Goal: Task Accomplishment & Management: Manage account settings

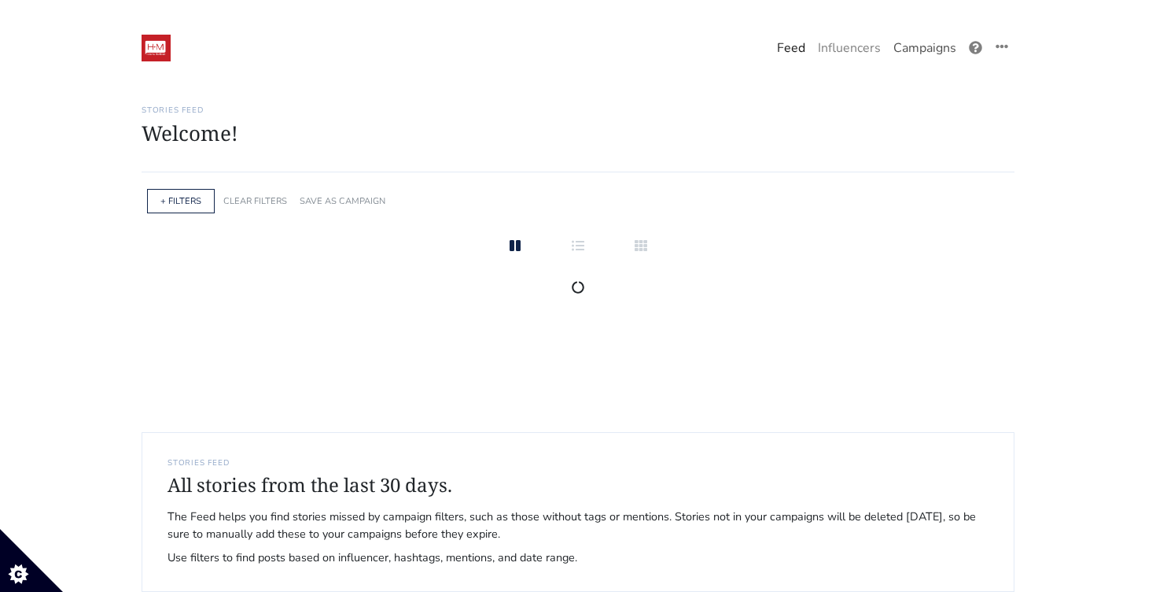
click at [944, 41] on link "Campaigns" at bounding box center [925, 47] width 76 height 31
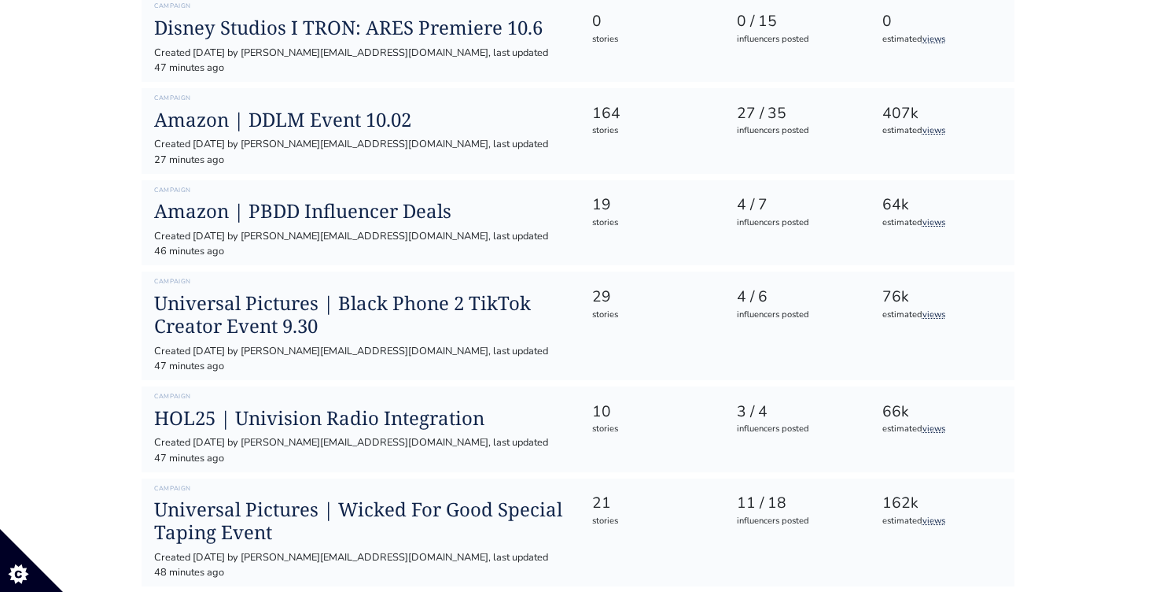
scroll to position [695, 0]
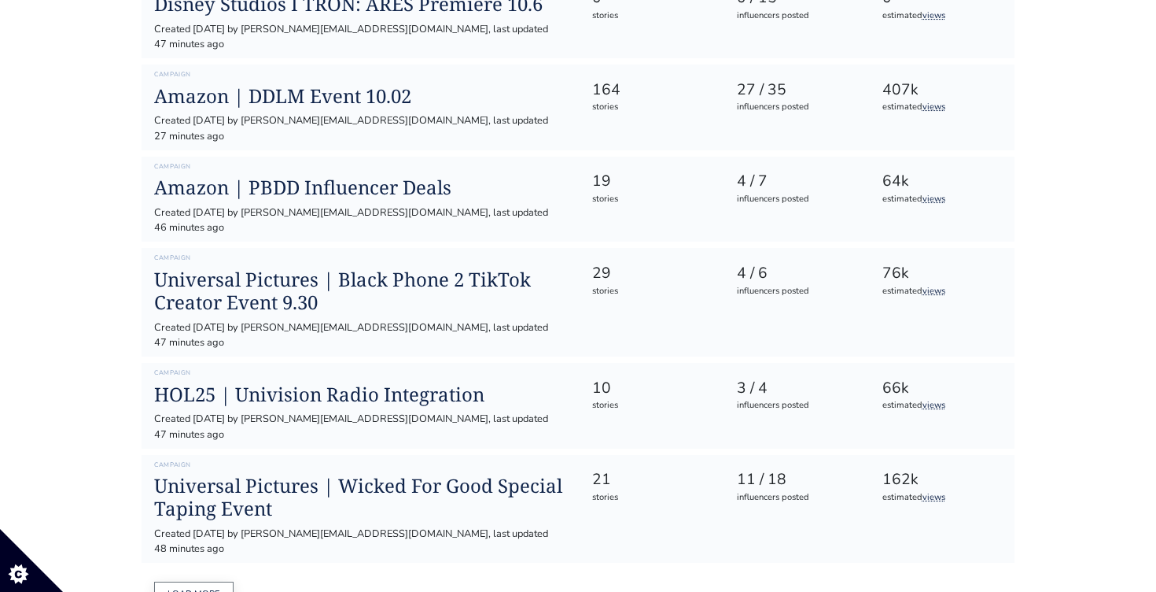
click at [196, 581] on button "Load more" at bounding box center [193, 593] width 79 height 24
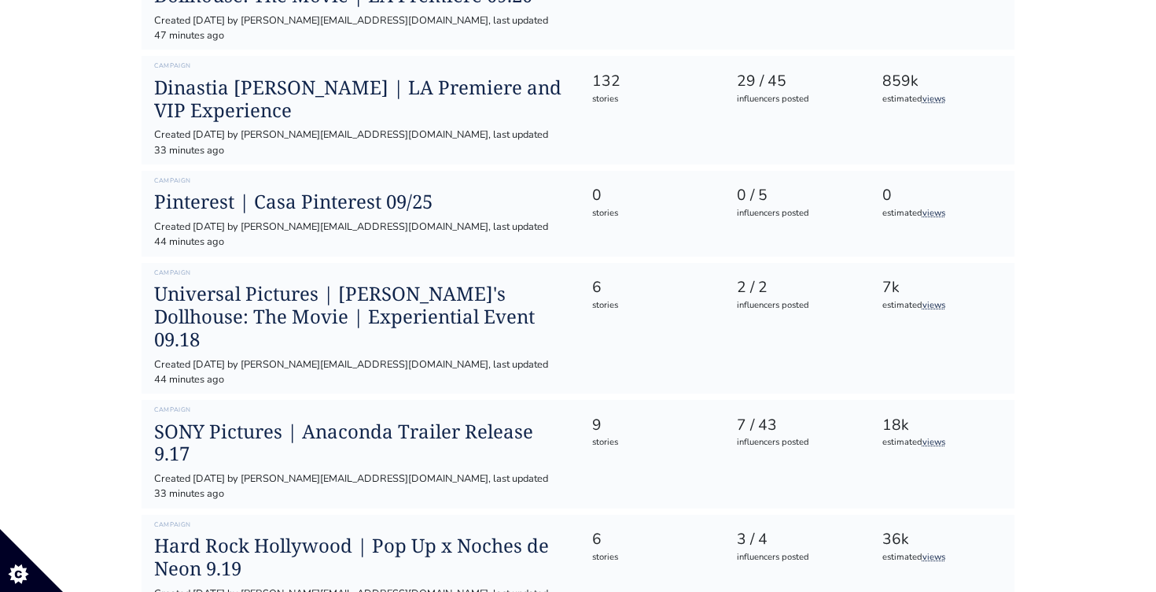
scroll to position [1538, 0]
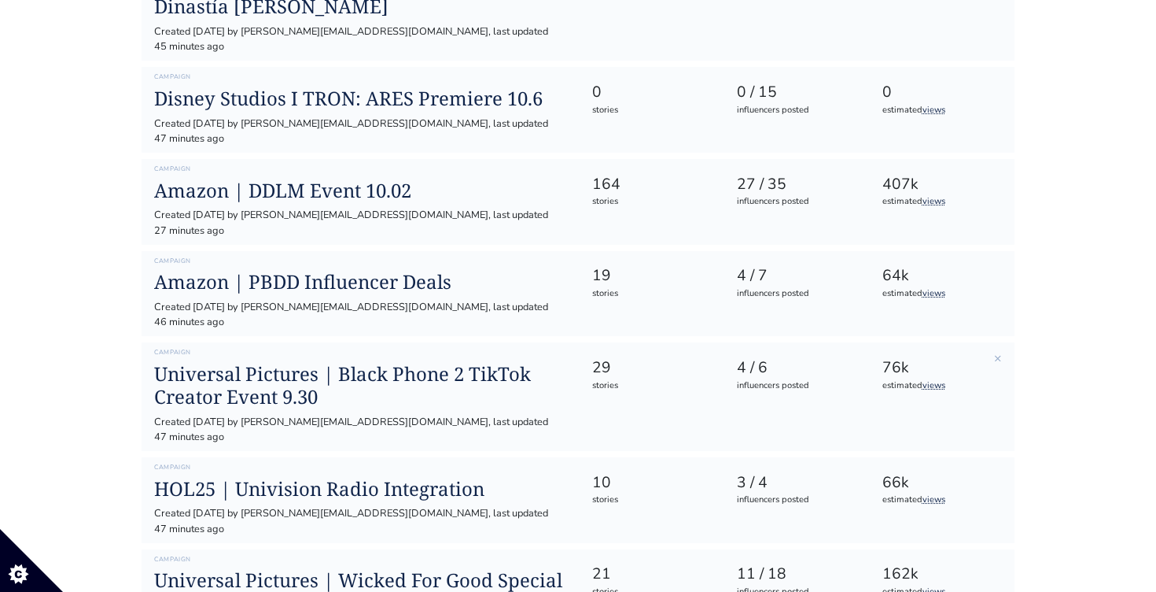
scroll to position [602, 0]
click at [363, 179] on h1 "Amazon | DDLM Event 10.02" at bounding box center [360, 190] width 412 height 23
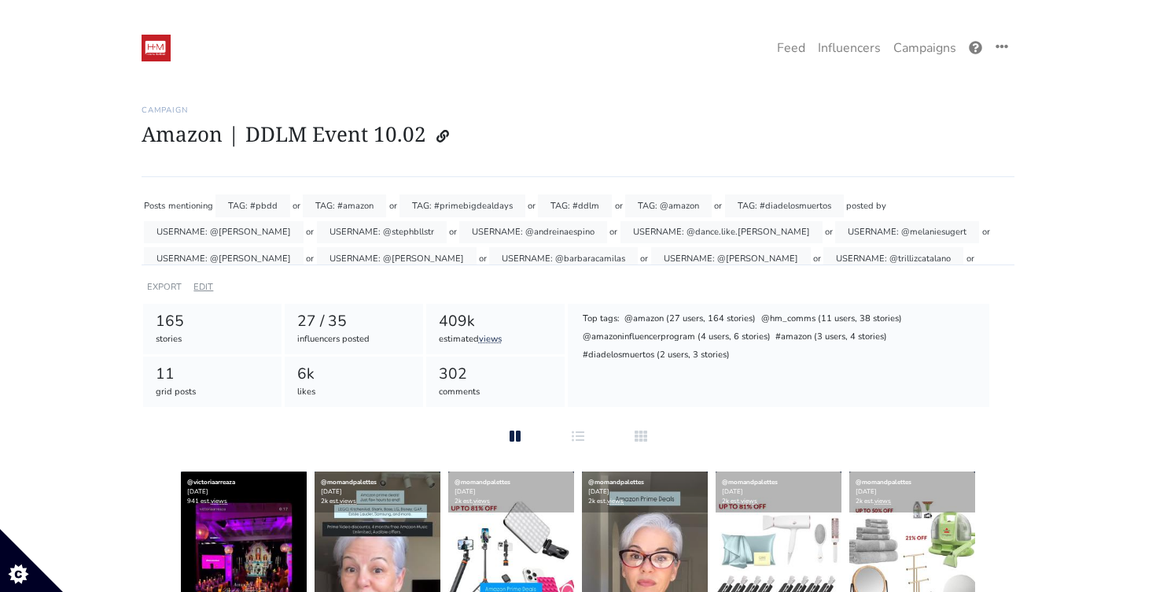
click at [204, 282] on link "EDIT" at bounding box center [204, 287] width 20 height 12
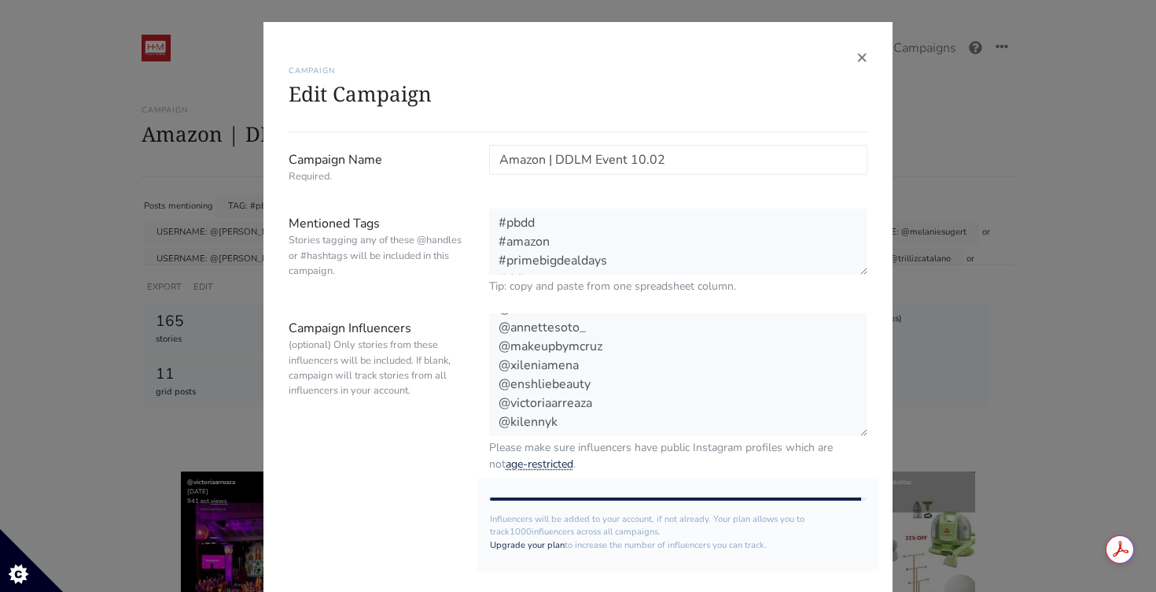
scroll to position [170, 0]
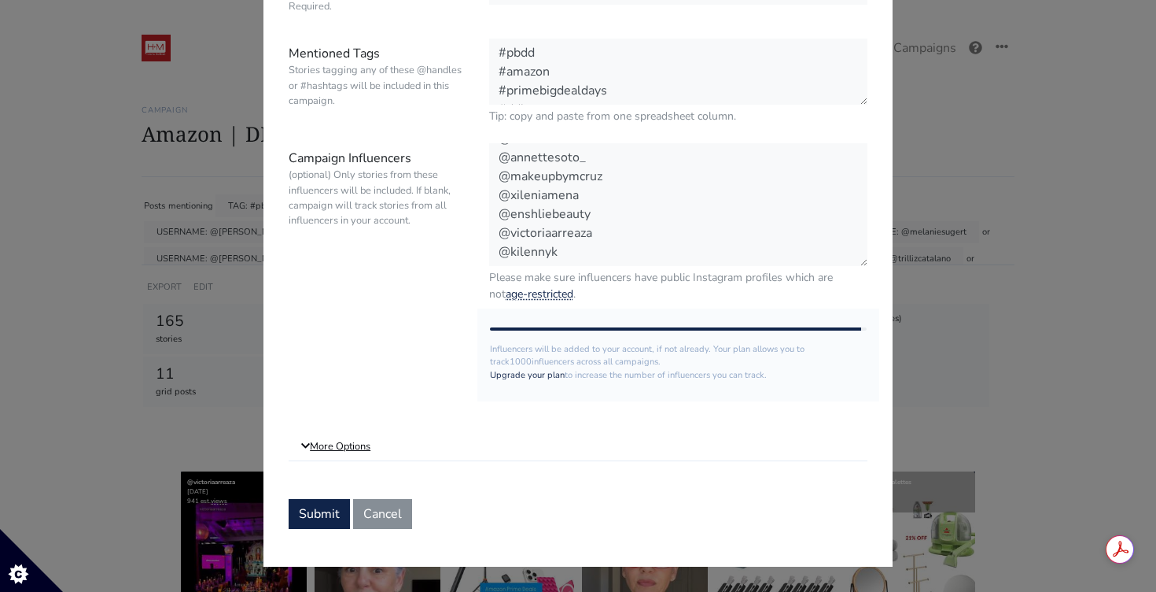
click at [352, 445] on link "More Options" at bounding box center [578, 447] width 579 height 28
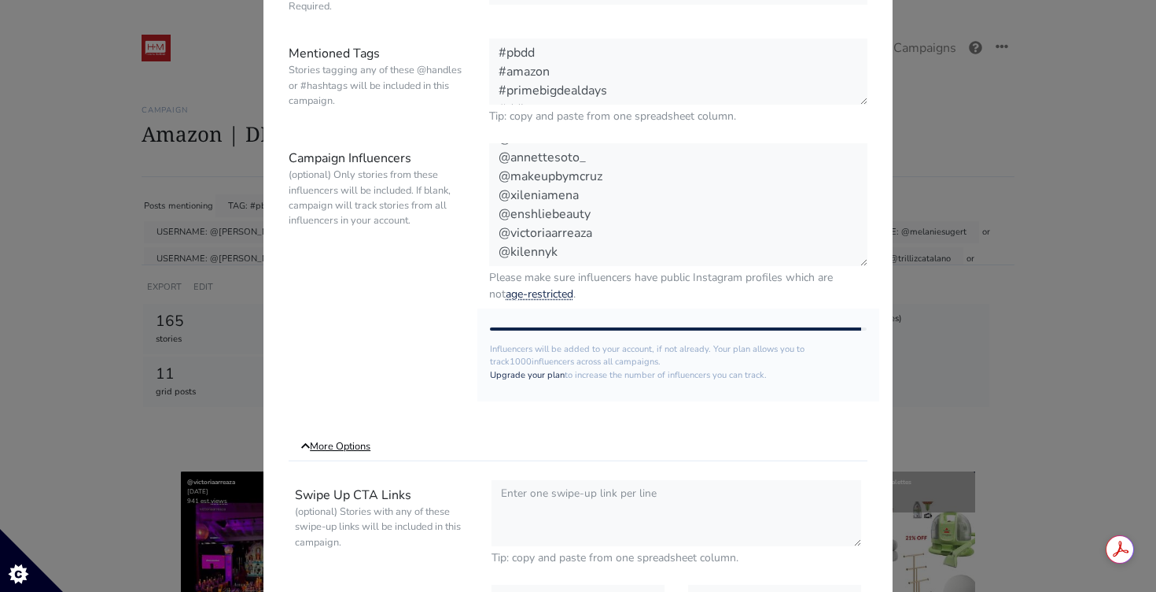
scroll to position [546, 0]
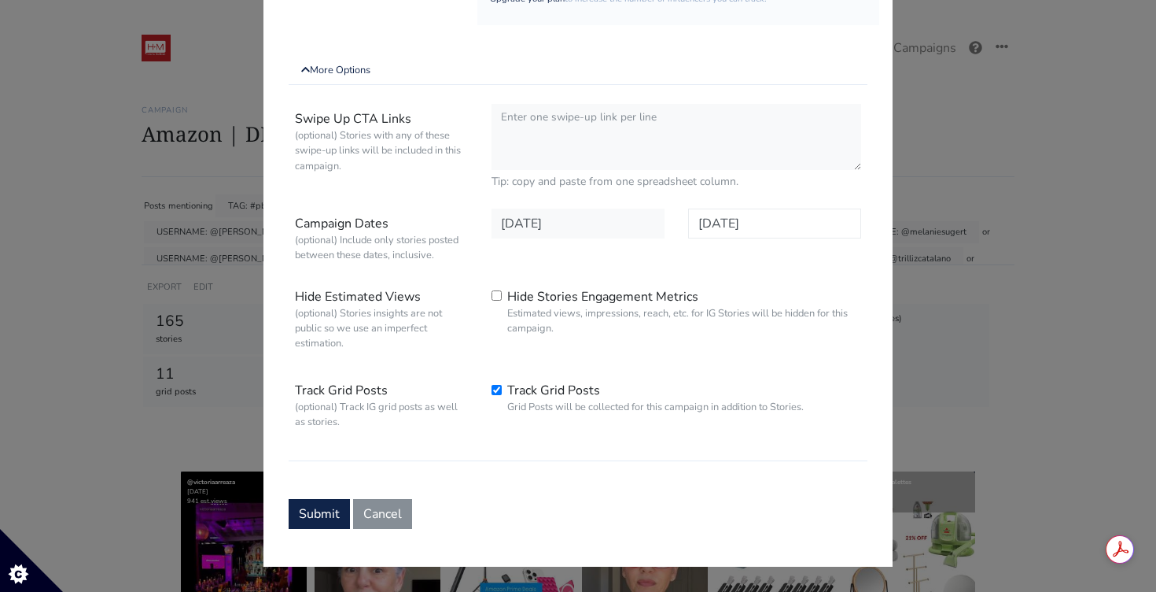
click at [745, 215] on input "[DATE]" at bounding box center [774, 223] width 173 height 30
click at [320, 466] on form "Campaign Name Required. Amazon | DDLM Event 10.02 Mentioned Tags Stories taggin…" at bounding box center [578, 64] width 579 height 930
click at [388, 522] on button "Cancel" at bounding box center [382, 514] width 59 height 30
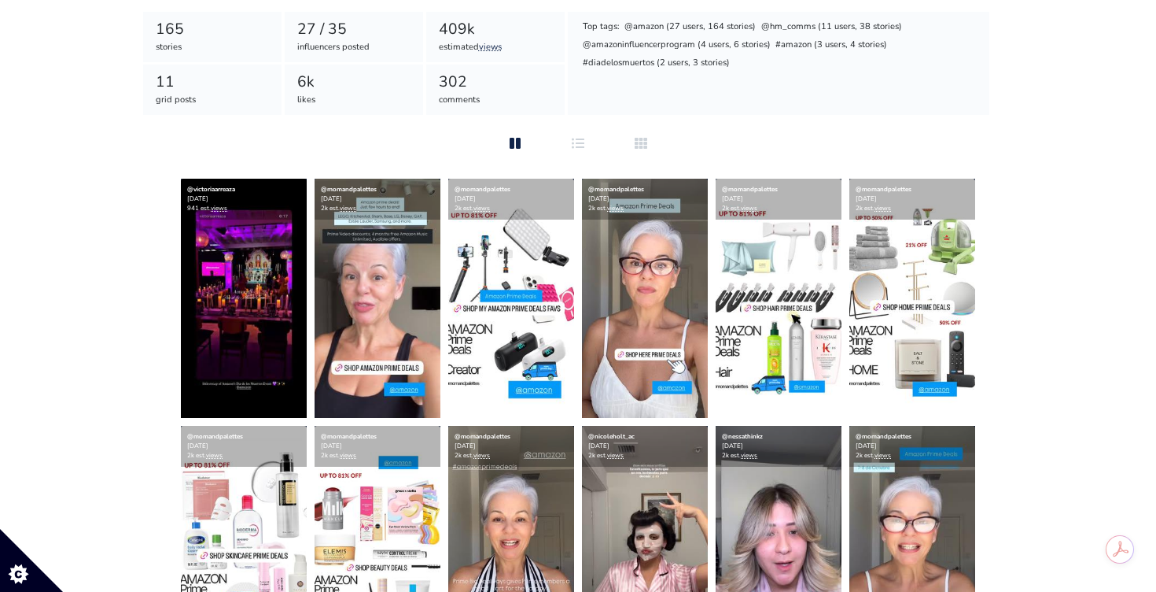
scroll to position [0, 0]
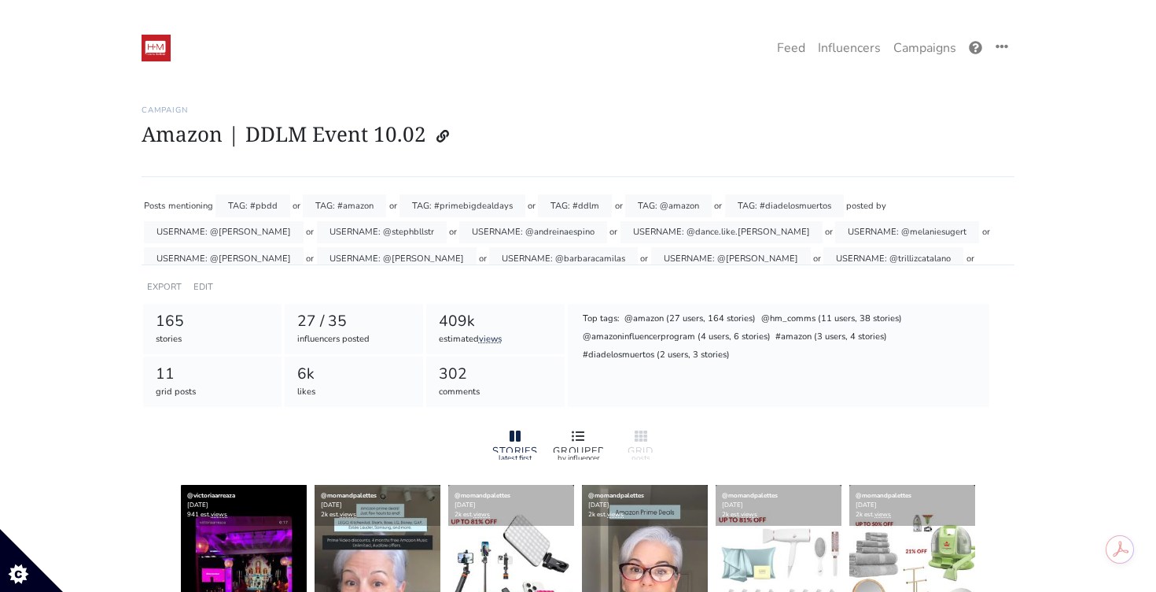
click at [576, 424] on div "GROUPED by influencer" at bounding box center [578, 443] width 63 height 45
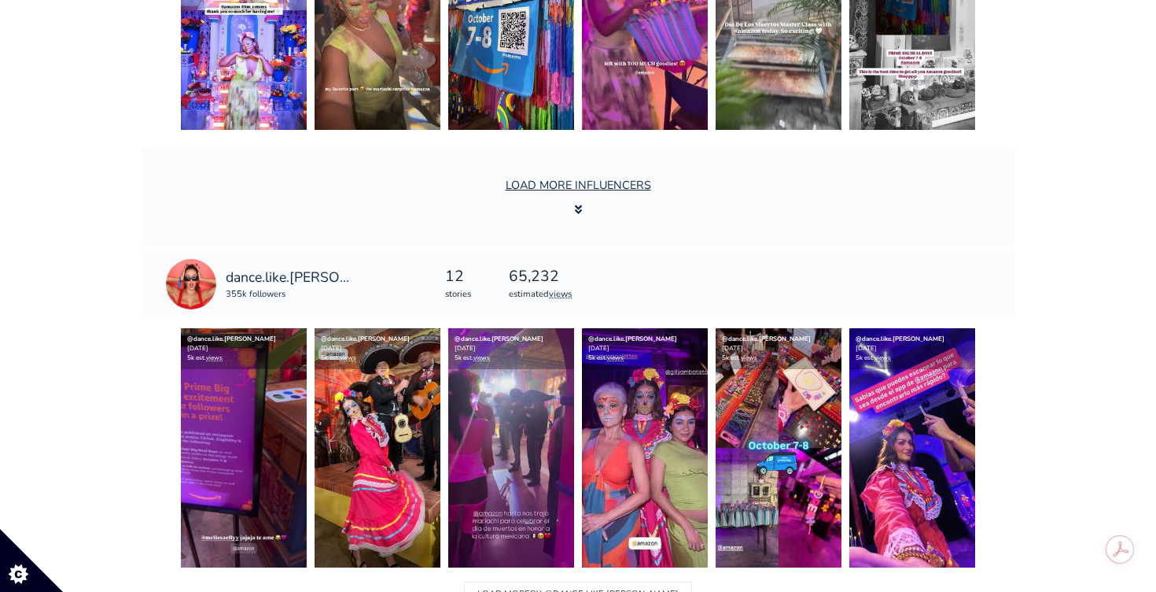
scroll to position [5304, 0]
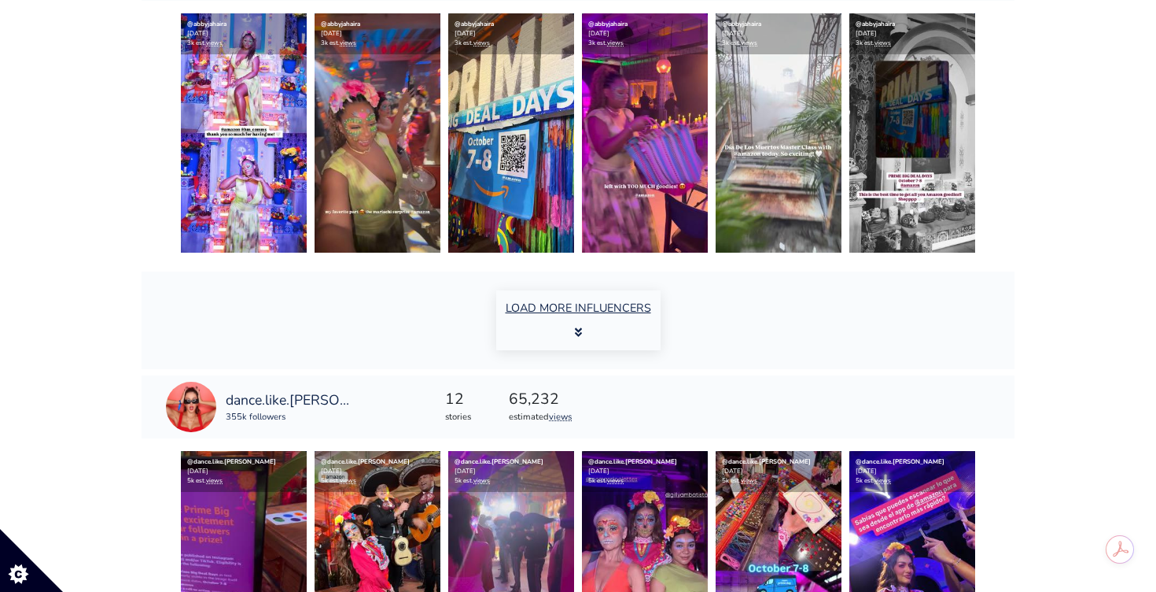
click at [588, 293] on button "LOAD MORE INFLUENCERS" at bounding box center [578, 320] width 164 height 60
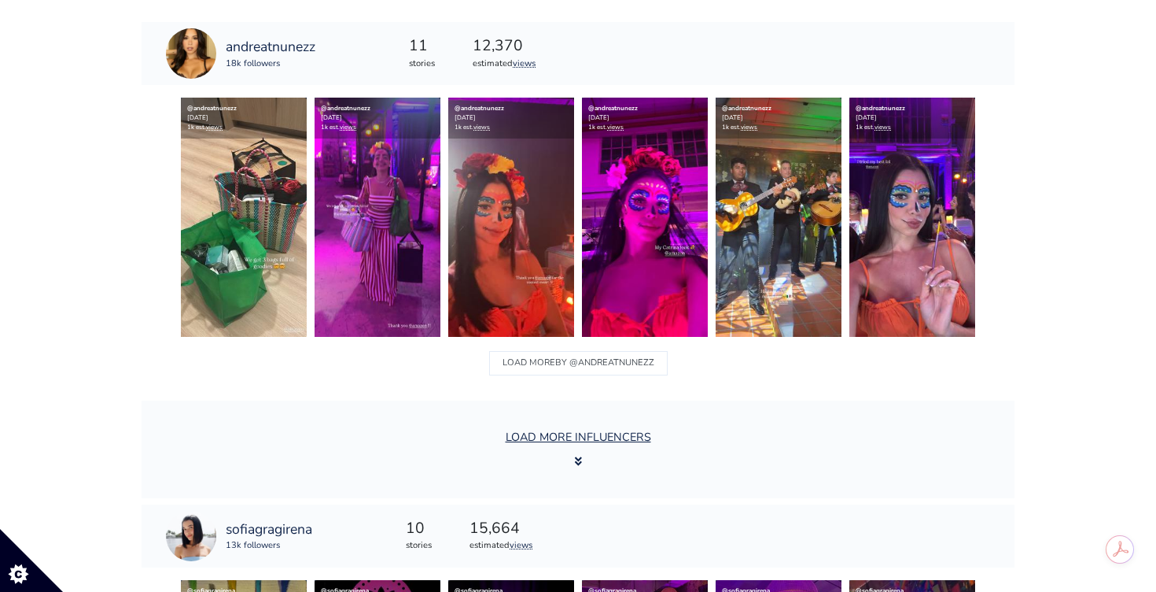
scroll to position [10150, 0]
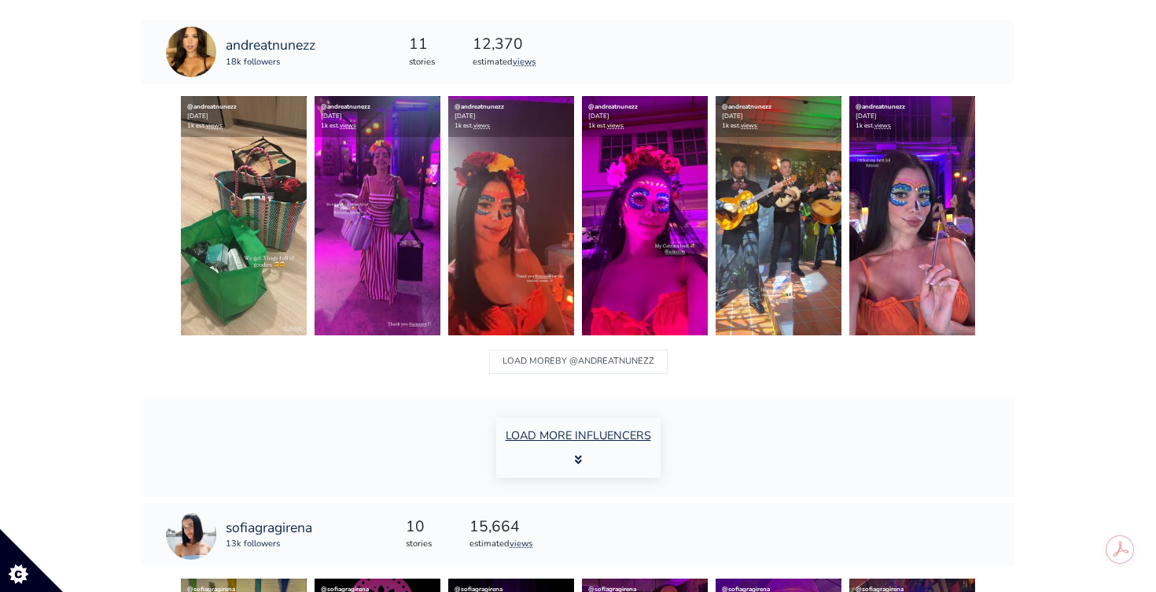
click at [580, 433] on button "LOAD MORE INFLUENCERS" at bounding box center [578, 448] width 164 height 60
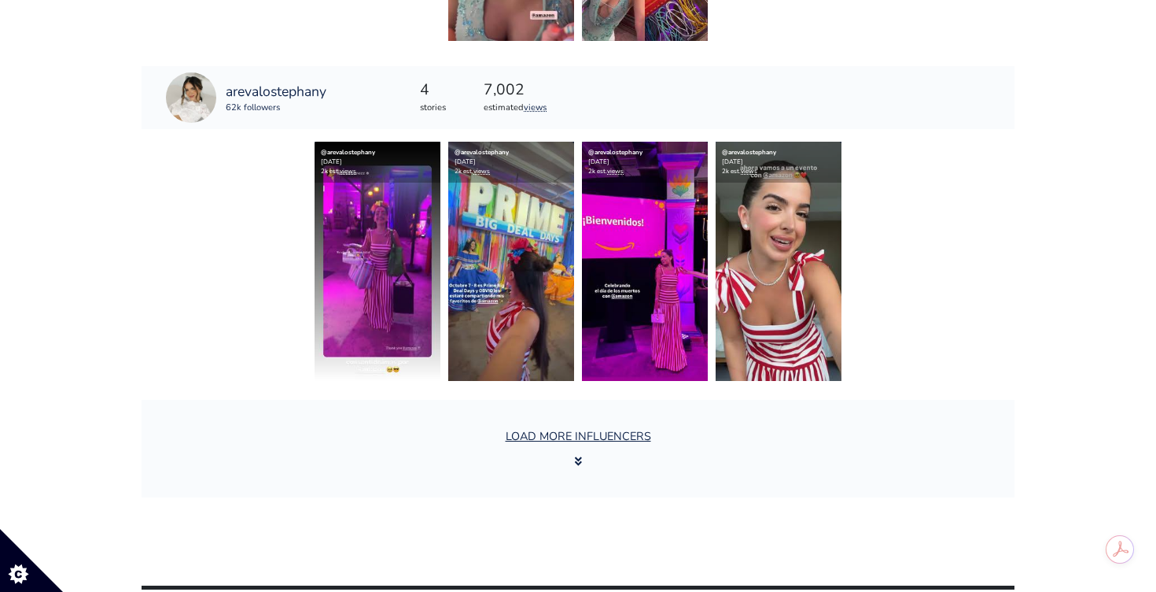
scroll to position [17899, 0]
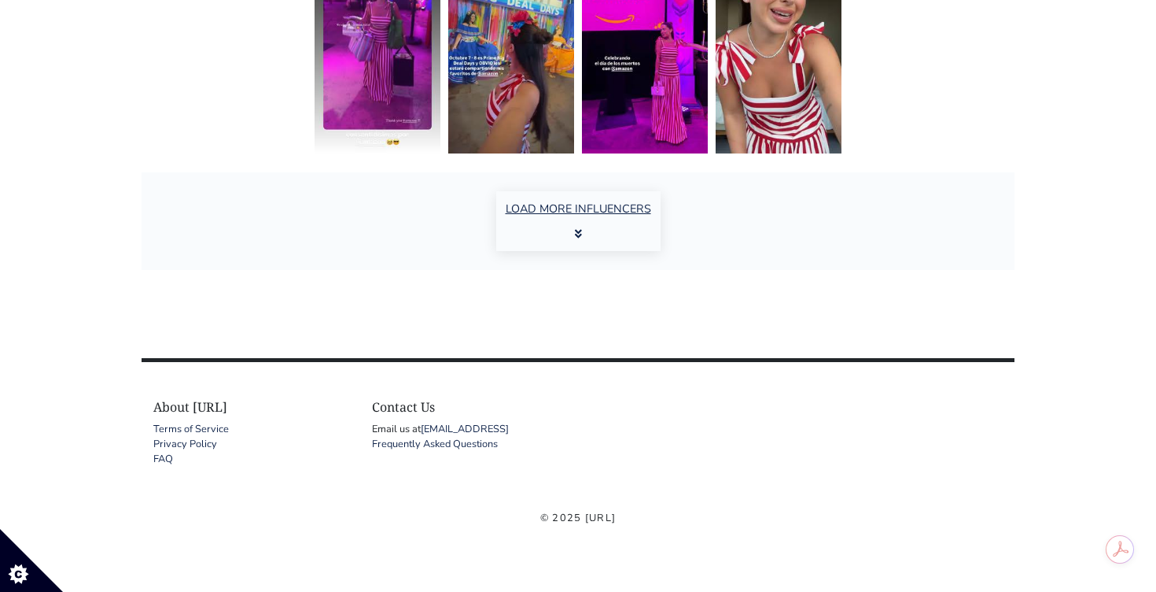
click at [582, 224] on button "LOAD MORE INFLUENCERS" at bounding box center [578, 221] width 164 height 60
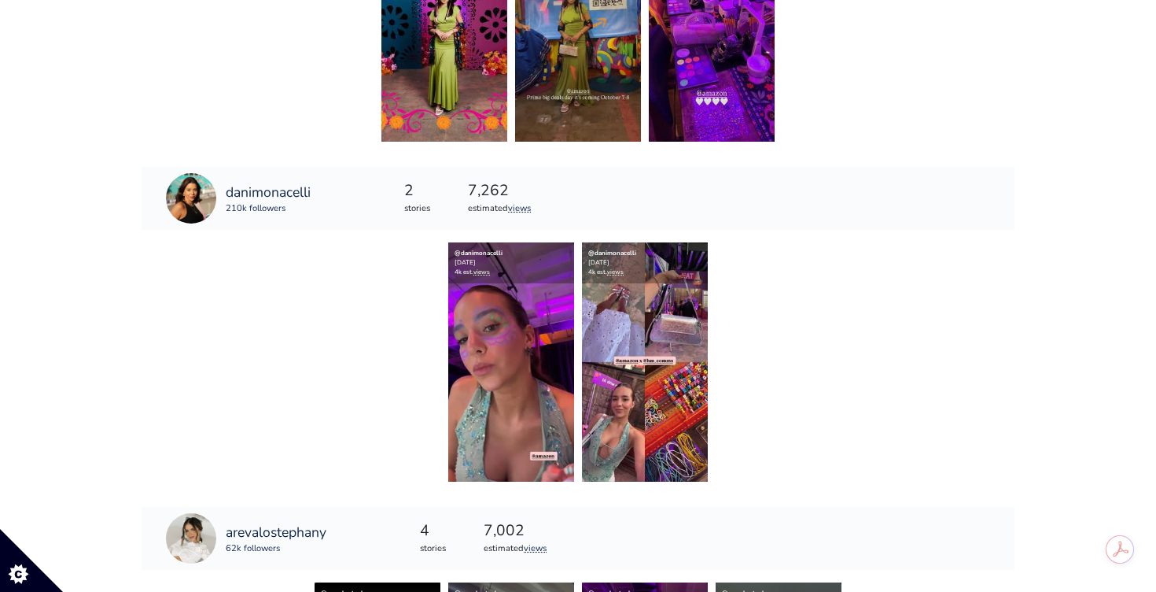
scroll to position [14654, 0]
